Goal: Information Seeking & Learning: Learn about a topic

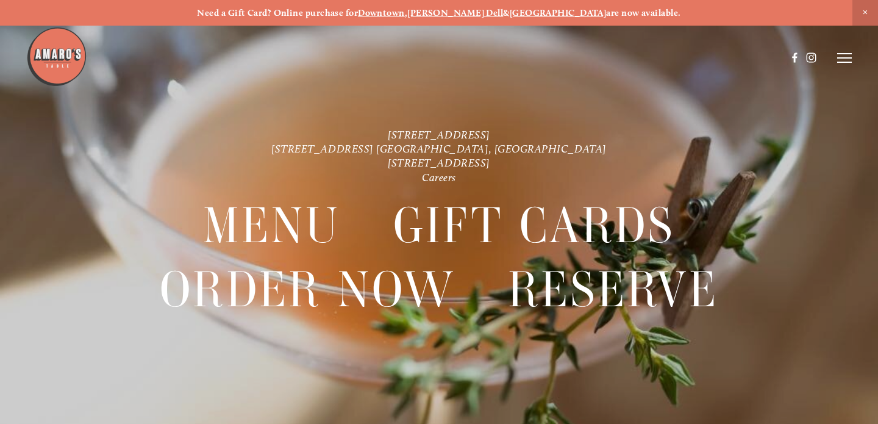
scroll to position [-16, 0]
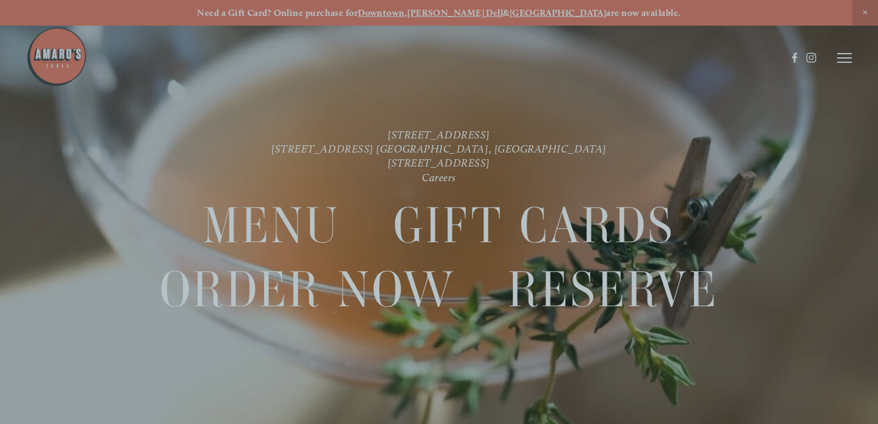
click at [296, 238] on div at bounding box center [275, 211] width 330 height 461
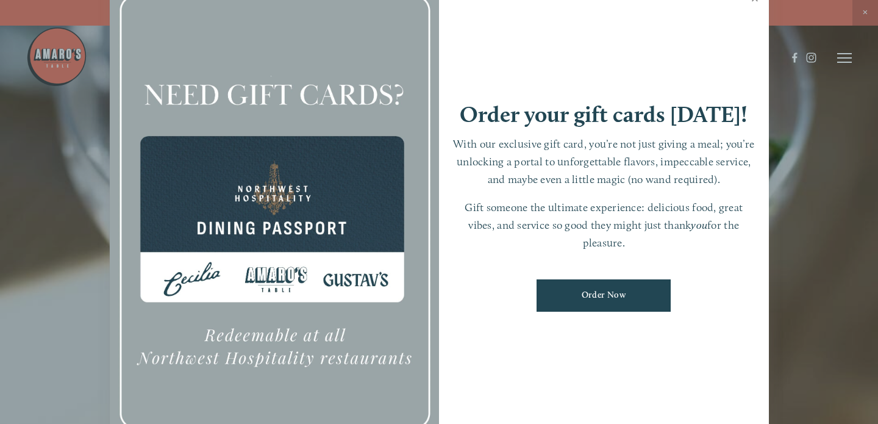
click at [749, 17] on link "Close" at bounding box center [755, 0] width 24 height 34
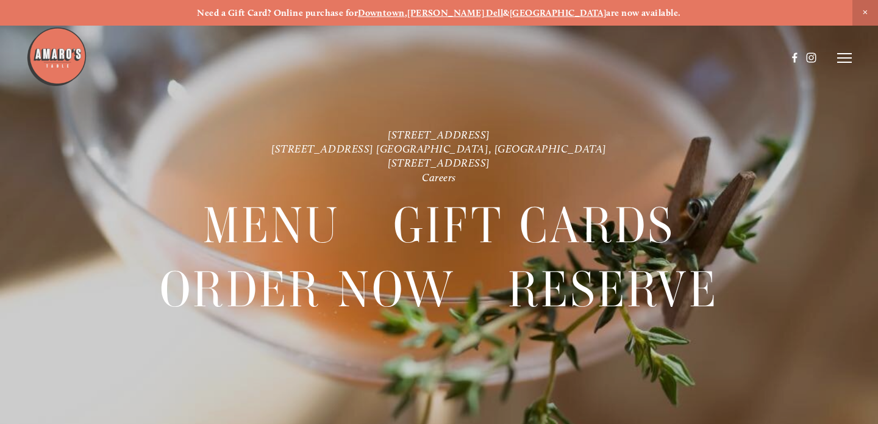
click at [342, 208] on div "Menu" at bounding box center [272, 225] width 190 height 64
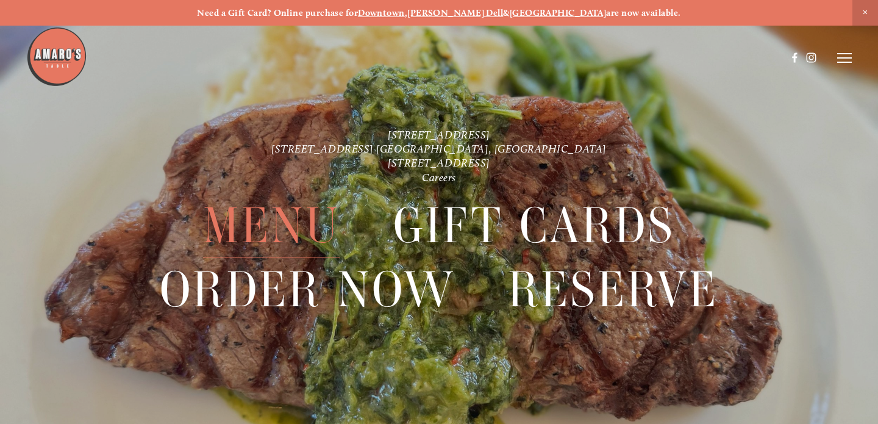
click at [291, 224] on span "Menu" at bounding box center [271, 225] width 137 height 63
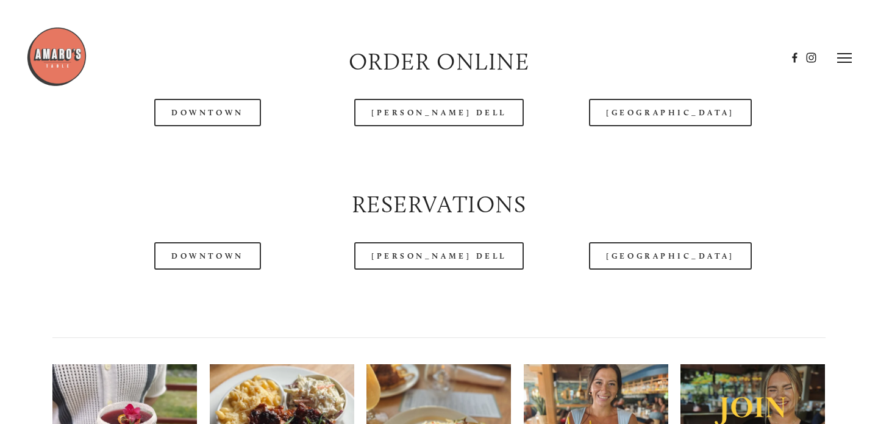
scroll to position [1224, 0]
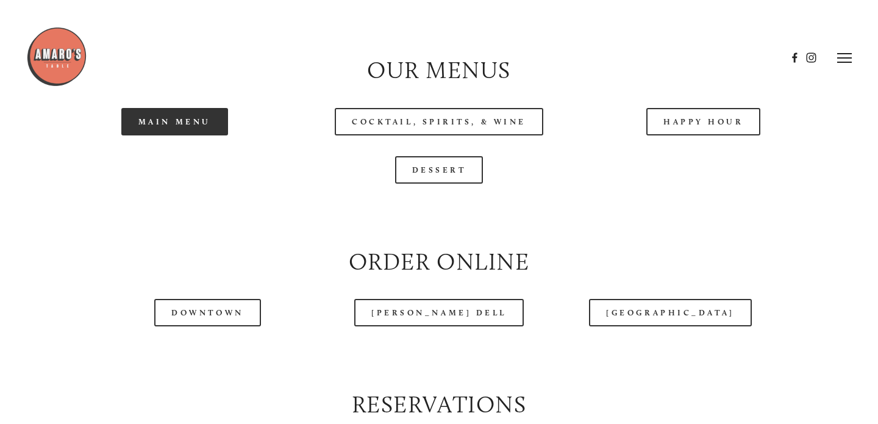
click at [171, 118] on link "Main Menu" at bounding box center [174, 121] width 107 height 27
click at [329, 2] on header "Menu Order Now Visit Gallery 0" at bounding box center [438, 57] width 825 height 115
